Goal: Check status: Check status

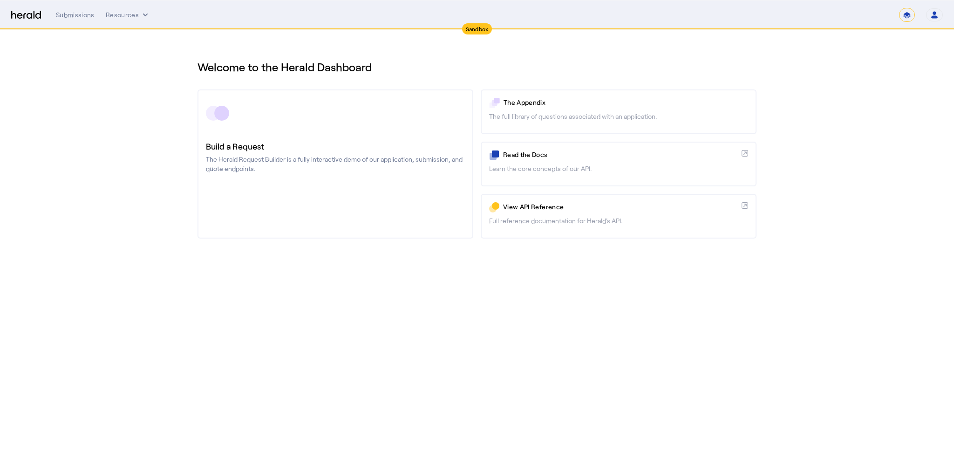
click at [74, 18] on div "Submissions" at bounding box center [75, 14] width 39 height 9
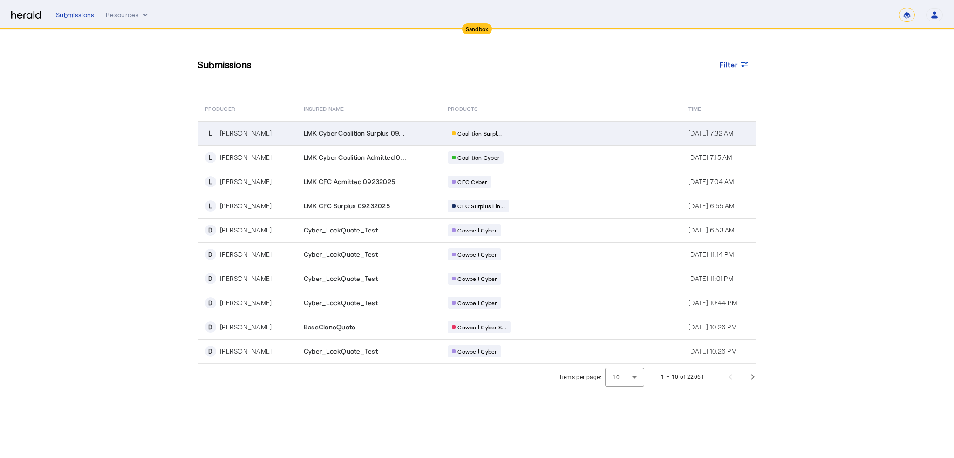
click at [228, 134] on div "[PERSON_NAME]" at bounding box center [246, 133] width 52 height 9
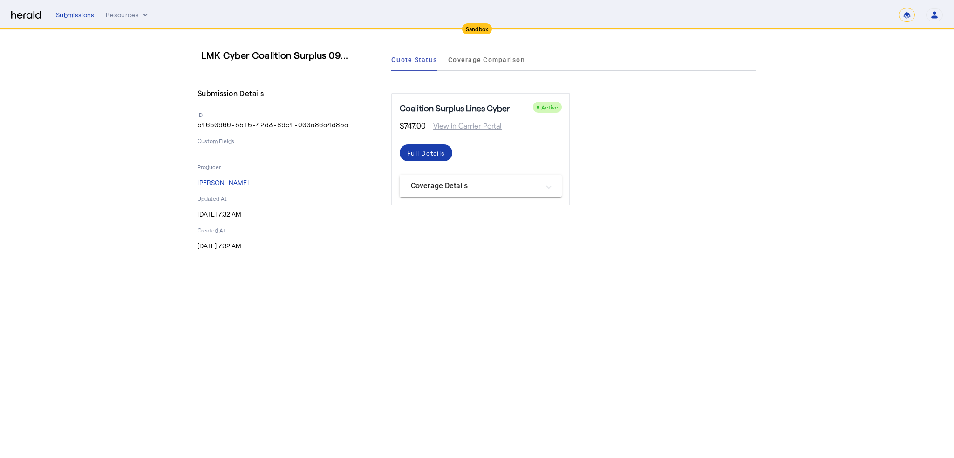
click at [444, 152] on div "Full Details" at bounding box center [426, 153] width 38 height 10
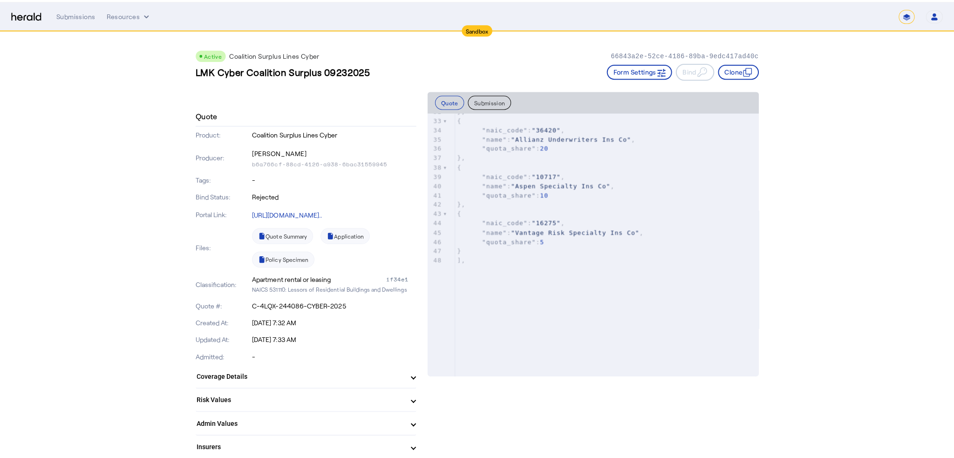
scroll to position [326, 0]
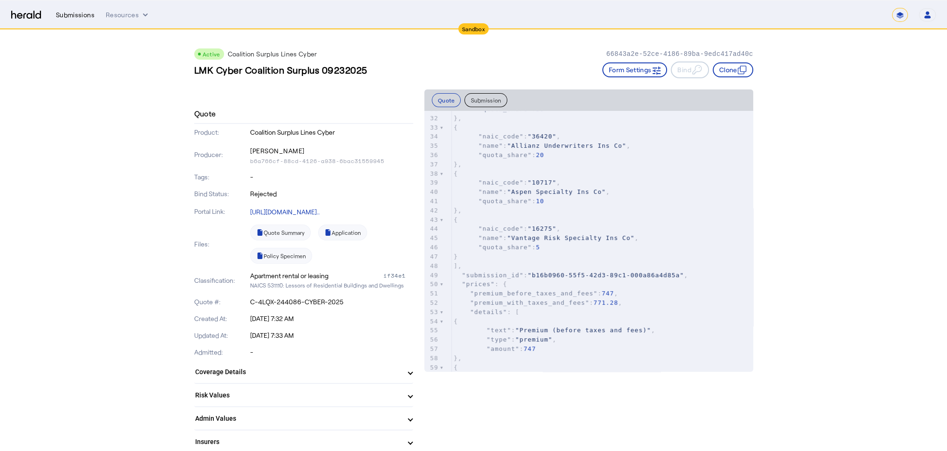
click at [69, 12] on div "Submissions" at bounding box center [75, 14] width 39 height 9
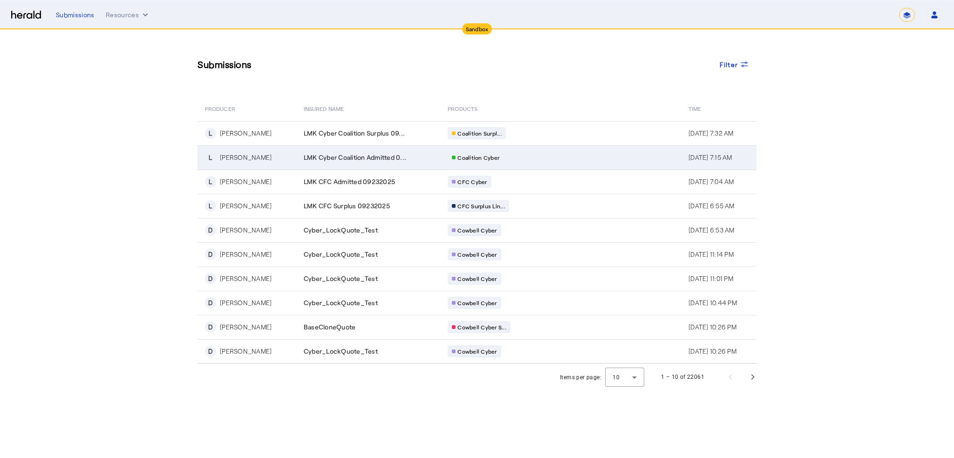
click at [330, 156] on span "LMK Cyber Coalition Admitted 0..." at bounding box center [355, 157] width 103 height 9
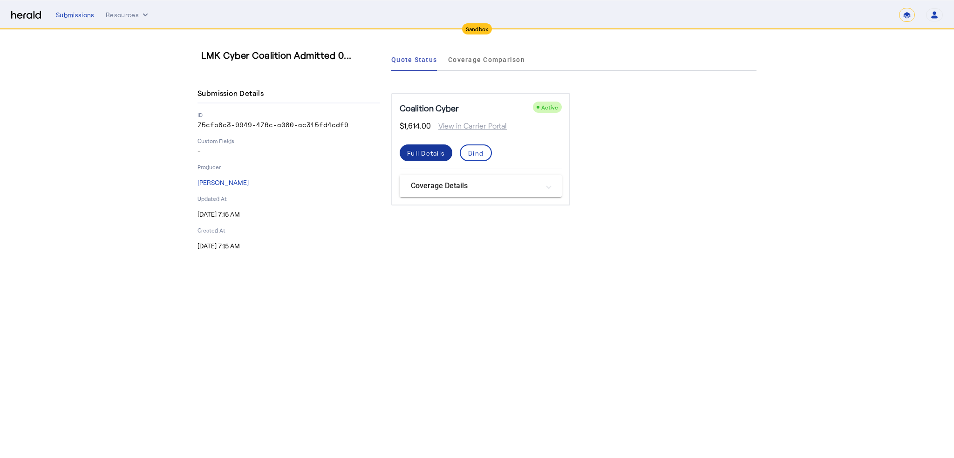
click at [439, 149] on div "Full Details" at bounding box center [426, 153] width 38 height 10
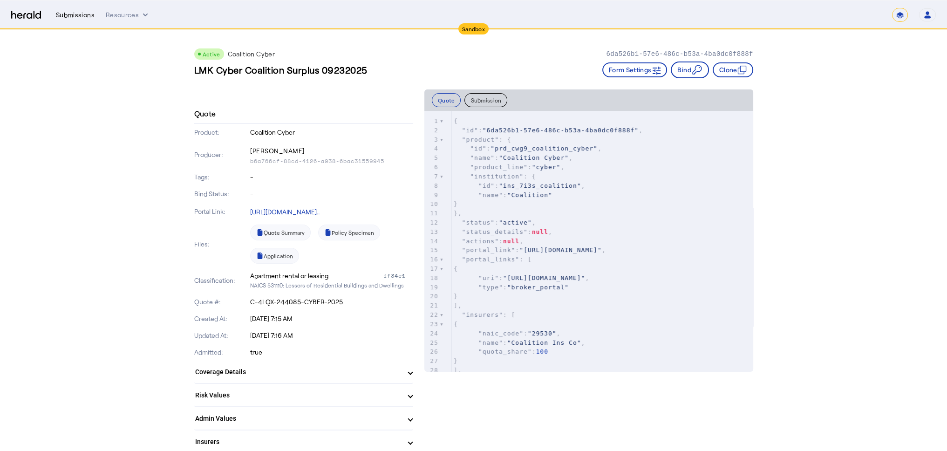
click at [76, 16] on div "Submissions" at bounding box center [75, 14] width 39 height 9
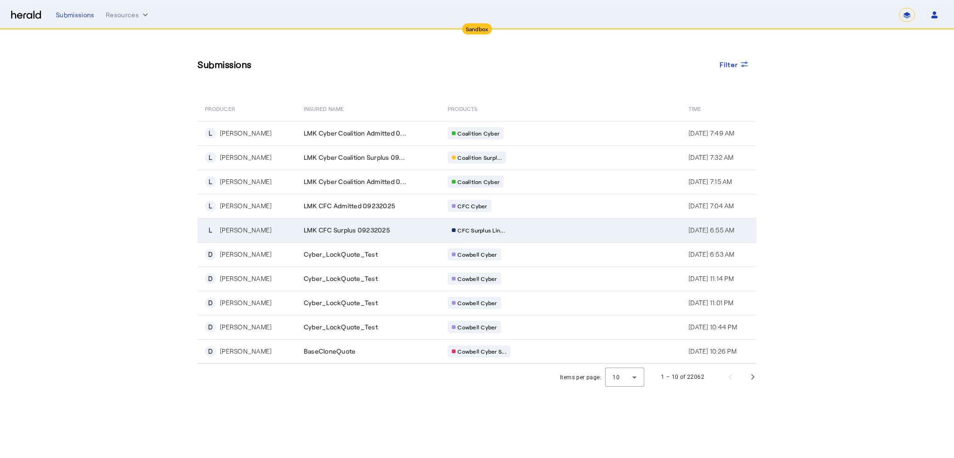
click at [227, 231] on div "[PERSON_NAME]" at bounding box center [246, 230] width 52 height 9
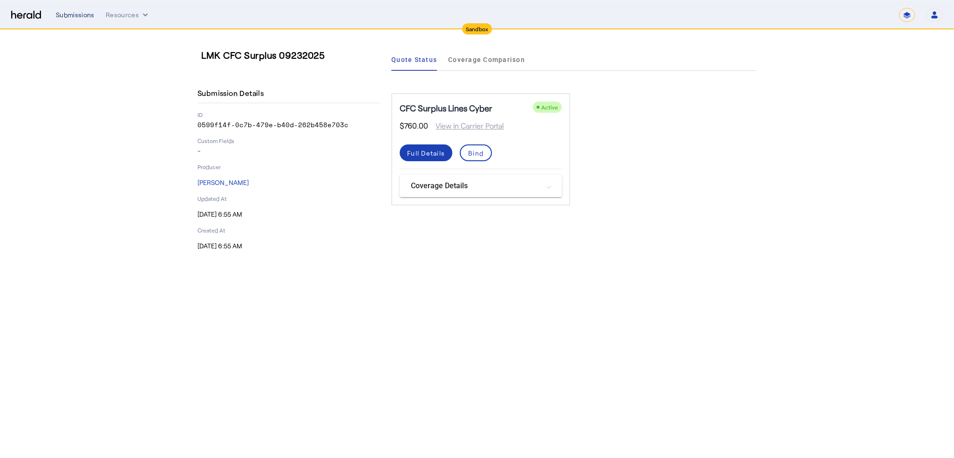
click at [70, 11] on div "Submissions" at bounding box center [75, 14] width 39 height 9
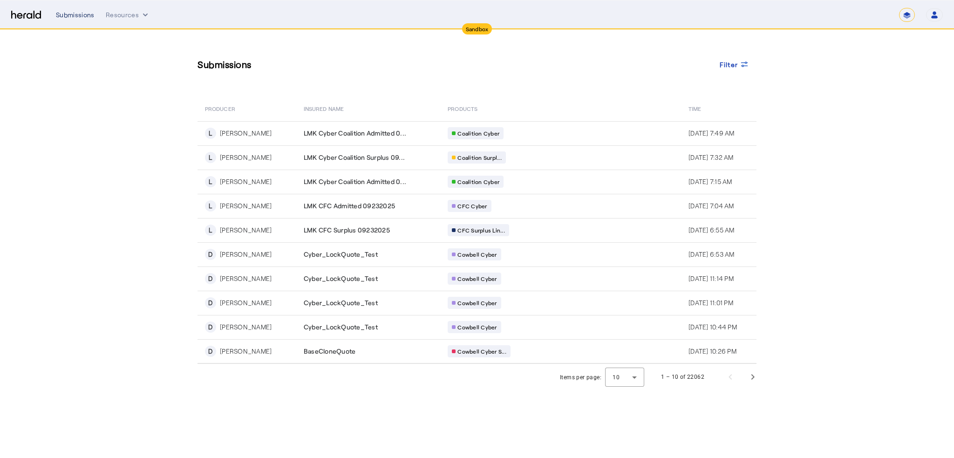
click at [75, 13] on div "Submissions" at bounding box center [75, 14] width 39 height 9
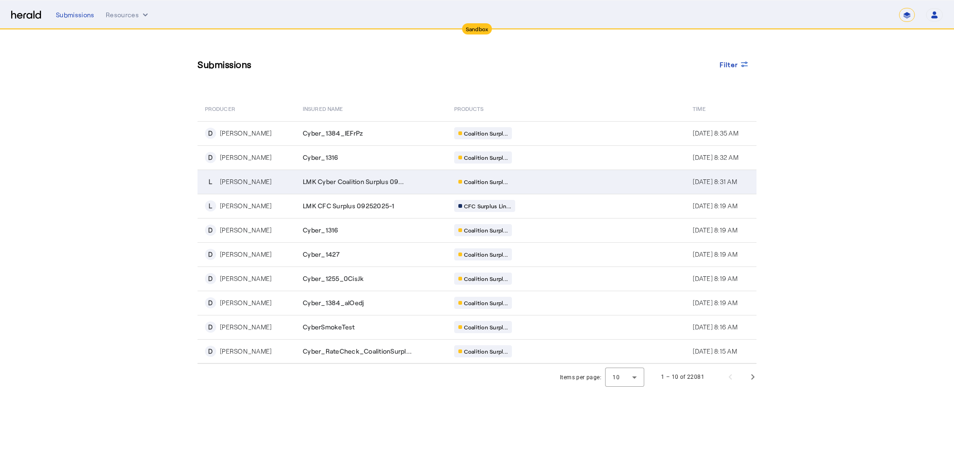
click at [239, 180] on div "[PERSON_NAME]" at bounding box center [246, 181] width 52 height 9
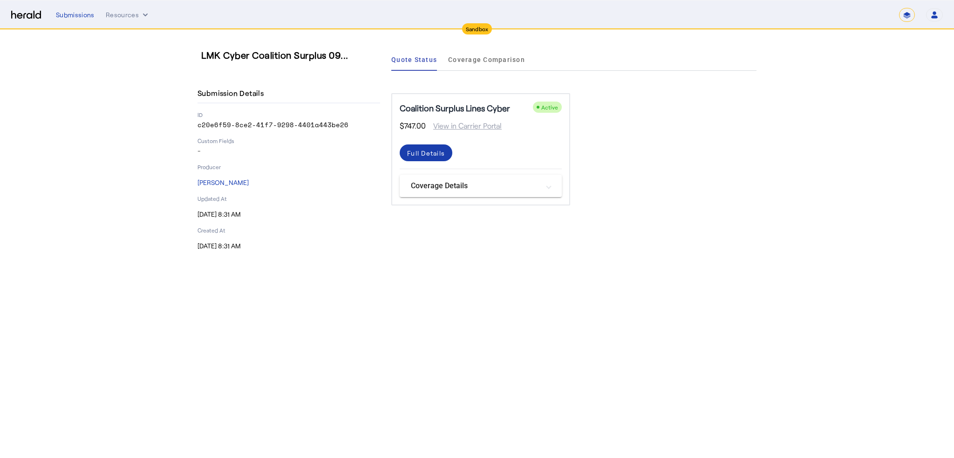
click at [427, 154] on div "Full Details" at bounding box center [426, 153] width 38 height 10
